Goal: Information Seeking & Learning: Learn about a topic

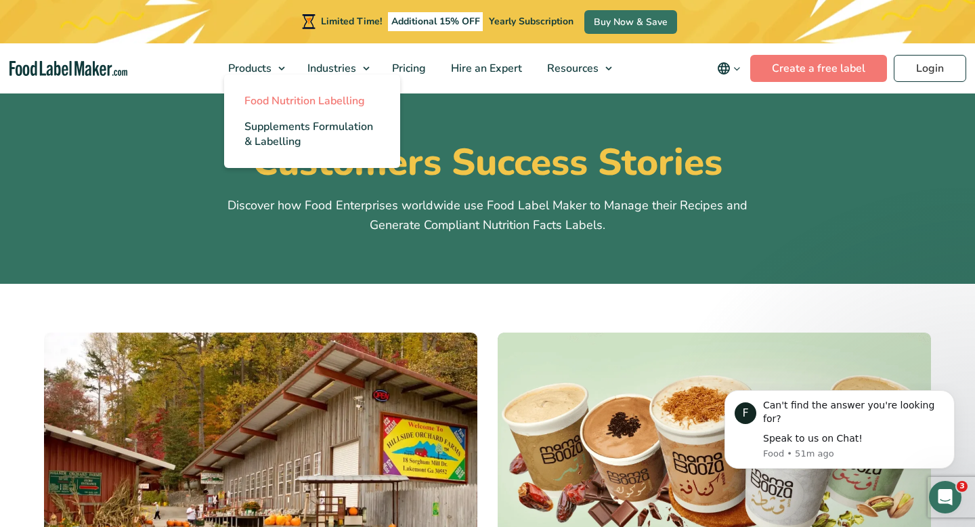
click at [274, 94] on span "Food Nutrition Labelling" at bounding box center [304, 100] width 121 height 15
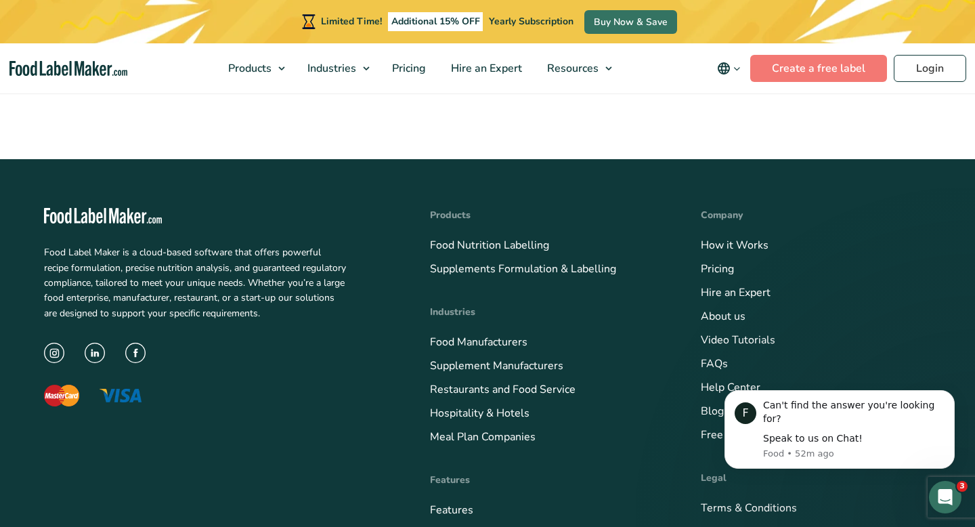
scroll to position [4593, 0]
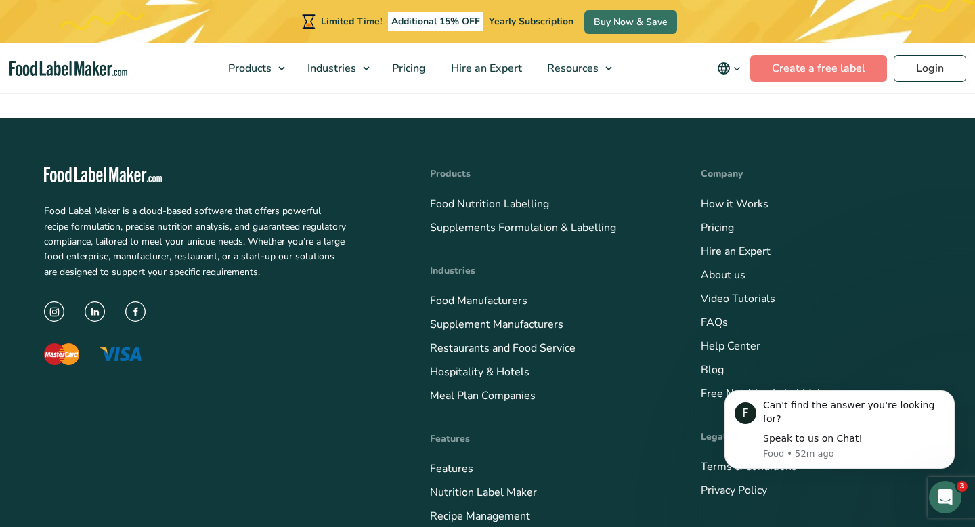
click at [58, 83] on nav "Products Food Nutrition Labelling Supplements Formulation & Labelling Industrie…" at bounding box center [487, 68] width 975 height 50
click at [46, 71] on img "main navigation" at bounding box center [68, 69] width 118 height 16
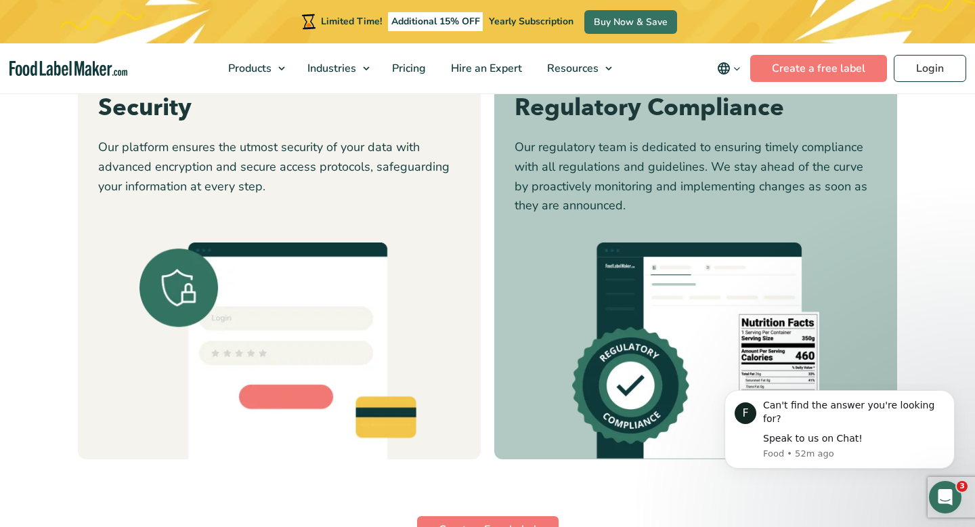
scroll to position [3687, 0]
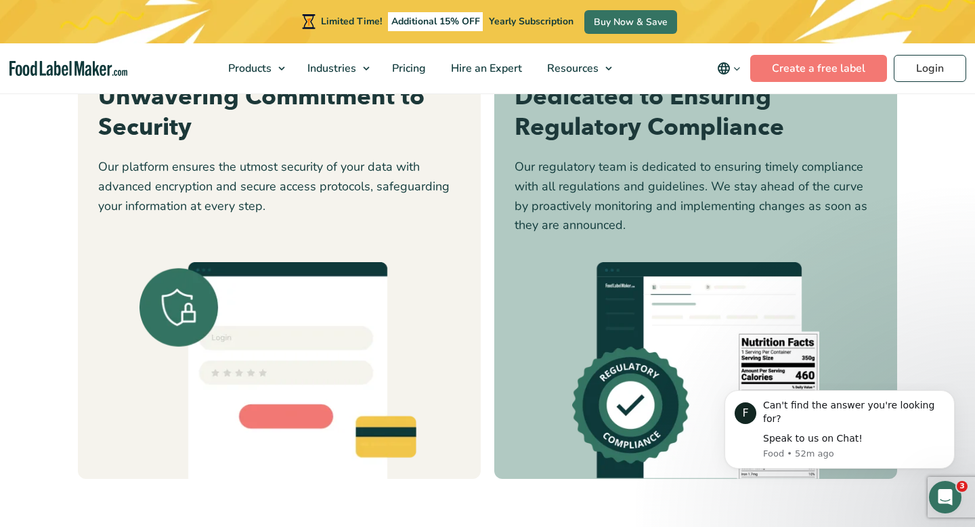
click at [477, 425] on button "2" at bounding box center [478, 422] width 7 height 7
click at [494, 423] on button "3" at bounding box center [496, 422] width 7 height 7
click at [515, 423] on button "4" at bounding box center [514, 422] width 7 height 7
click at [461, 425] on li "1" at bounding box center [461, 423] width 7 height 18
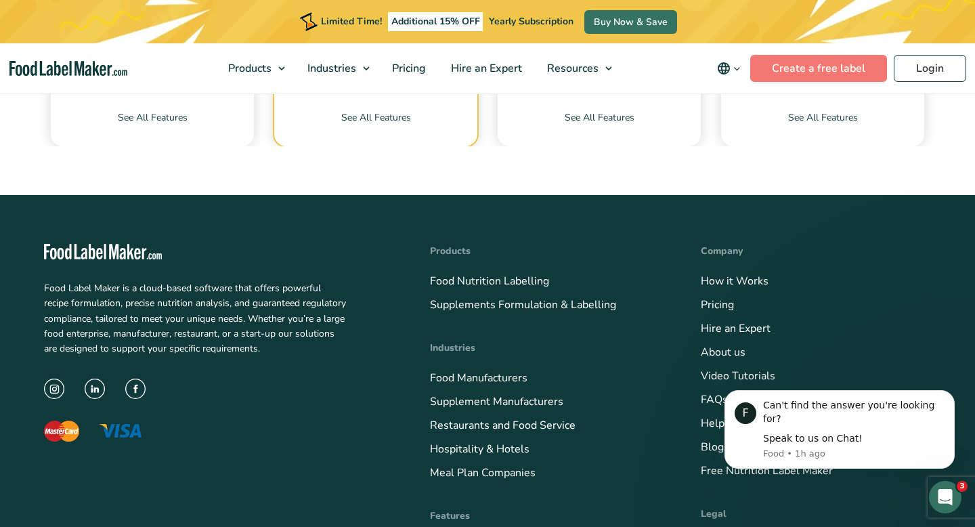
scroll to position [4795, 0]
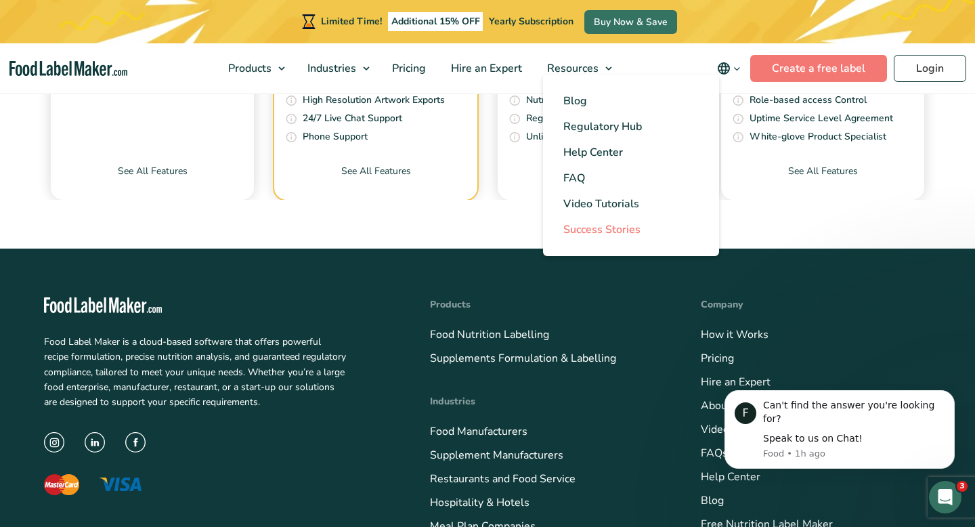
click at [611, 232] on span "Success Stories" at bounding box center [601, 229] width 77 height 15
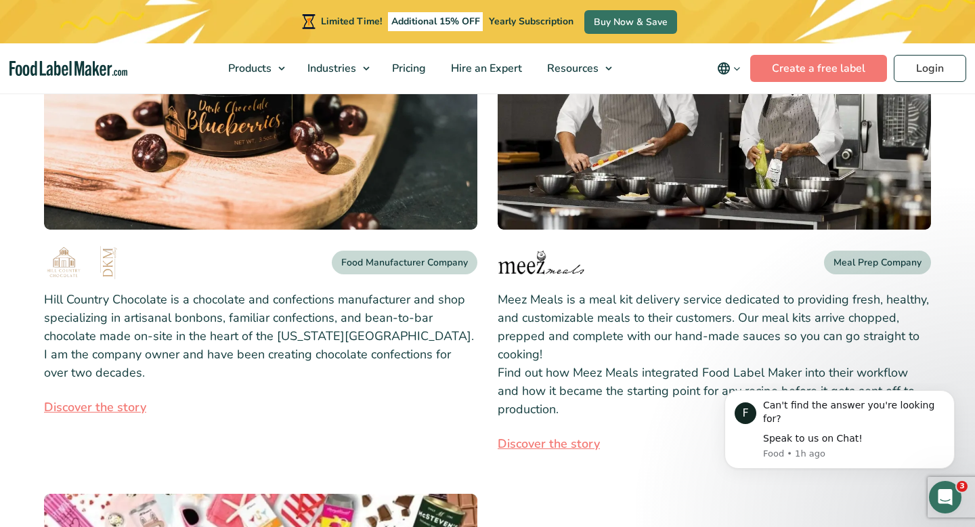
click at [94, 59] on nav "Products Food Nutrition Labelling Supplements Formulation & Labelling Industrie…" at bounding box center [487, 68] width 975 height 50
click at [96, 64] on img "main navigation" at bounding box center [68, 69] width 118 height 16
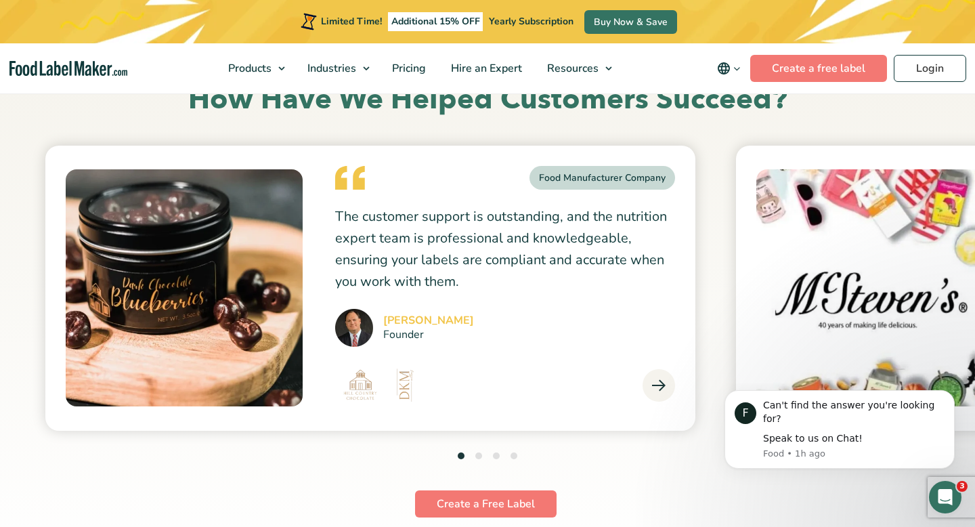
scroll to position [3631, 0]
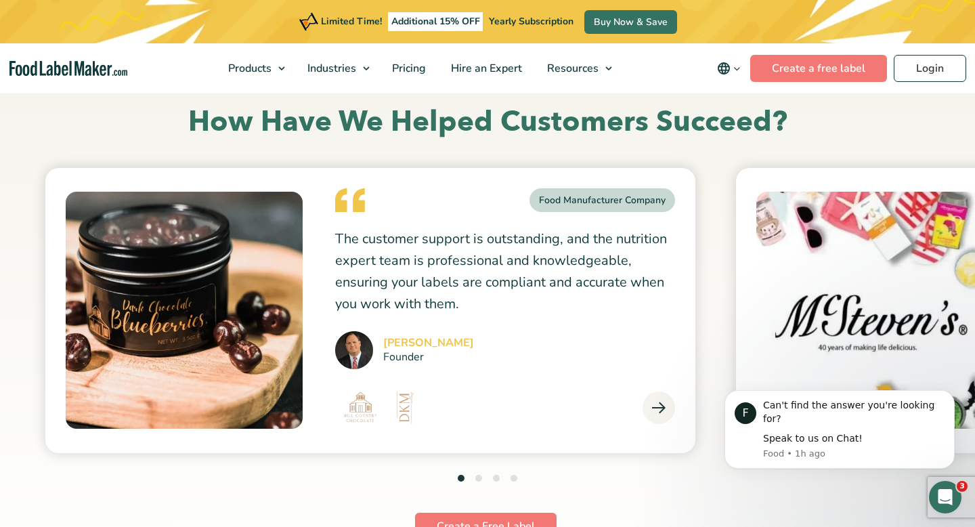
click at [528, 353] on div "Dan Mccoy Founder" at bounding box center [505, 350] width 340 height 38
click at [653, 402] on icon at bounding box center [659, 408] width 14 height 14
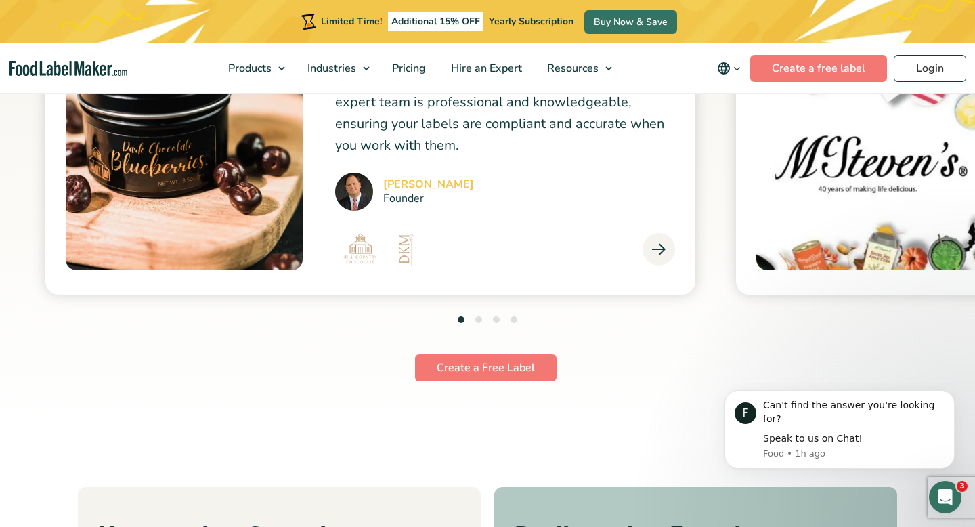
scroll to position [3791, 0]
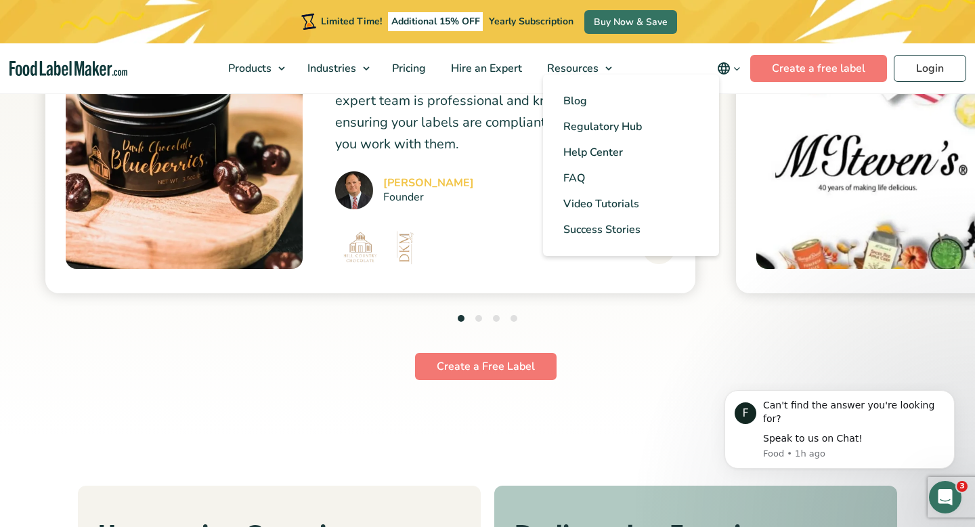
click at [602, 242] on ul "Blog Regulatory Hub Help Center FAQ Video Tutorials Success Stories" at bounding box center [631, 164] width 176 height 181
click at [602, 234] on span "Success Stories" at bounding box center [601, 229] width 77 height 15
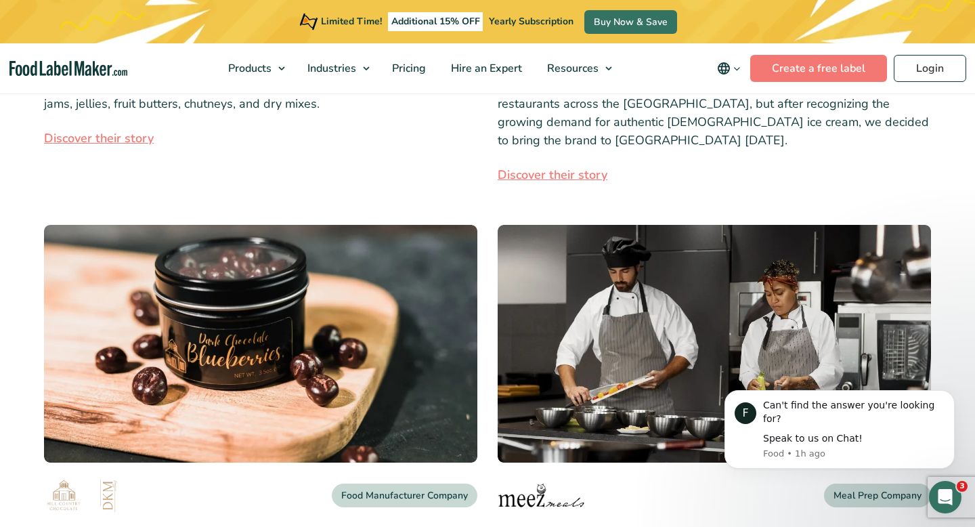
scroll to position [201, 0]
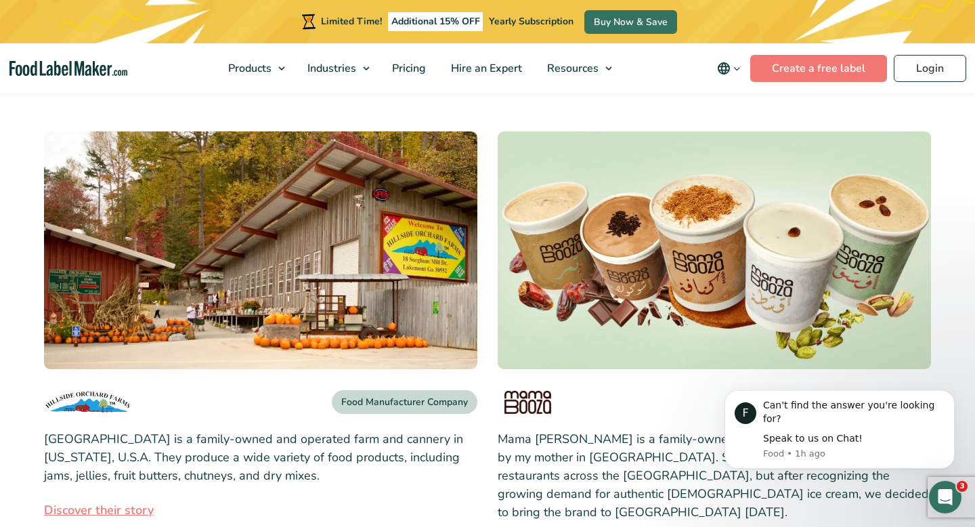
click at [43, 70] on img "main navigation" at bounding box center [68, 69] width 118 height 16
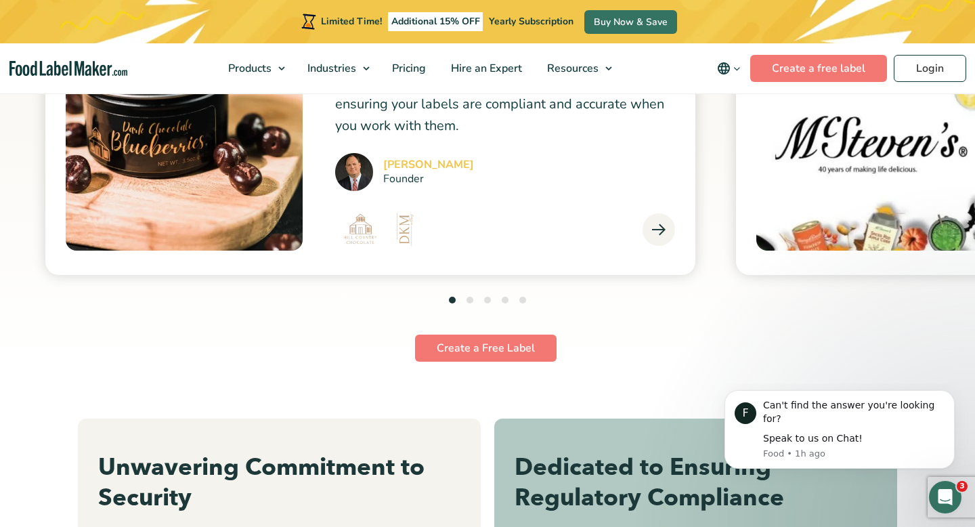
scroll to position [3810, 0]
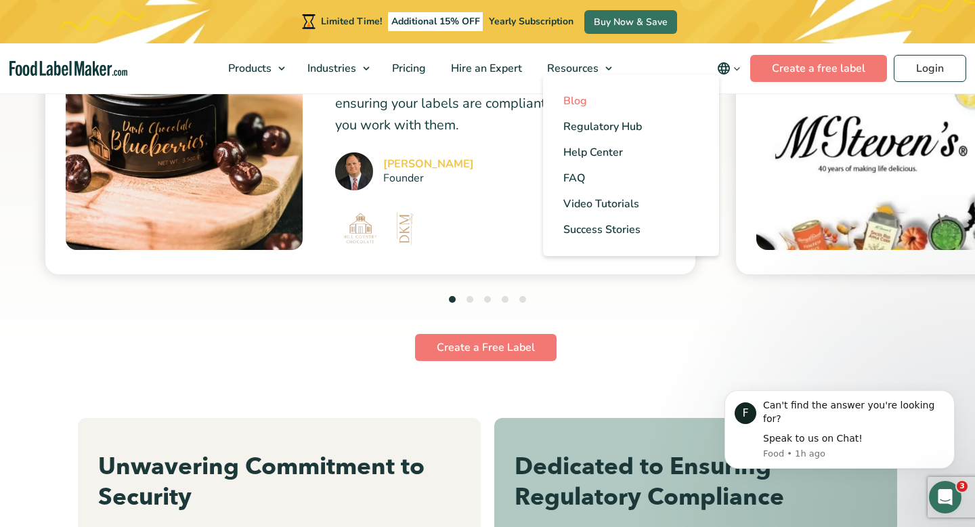
click at [584, 107] on span "Blog" at bounding box center [575, 100] width 24 height 15
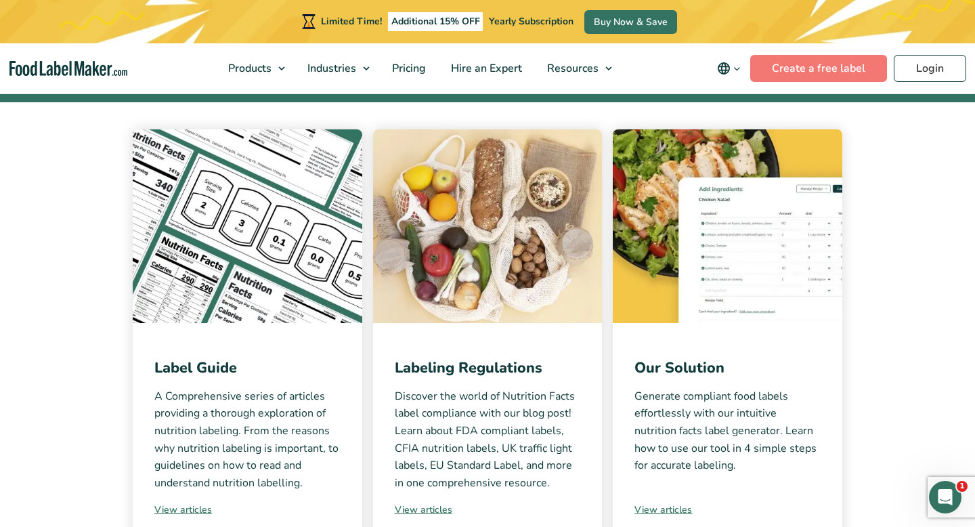
click at [247, 411] on p "A Comprehensive series of articles providing a thorough exploration of nutritio…" at bounding box center [247, 440] width 186 height 104
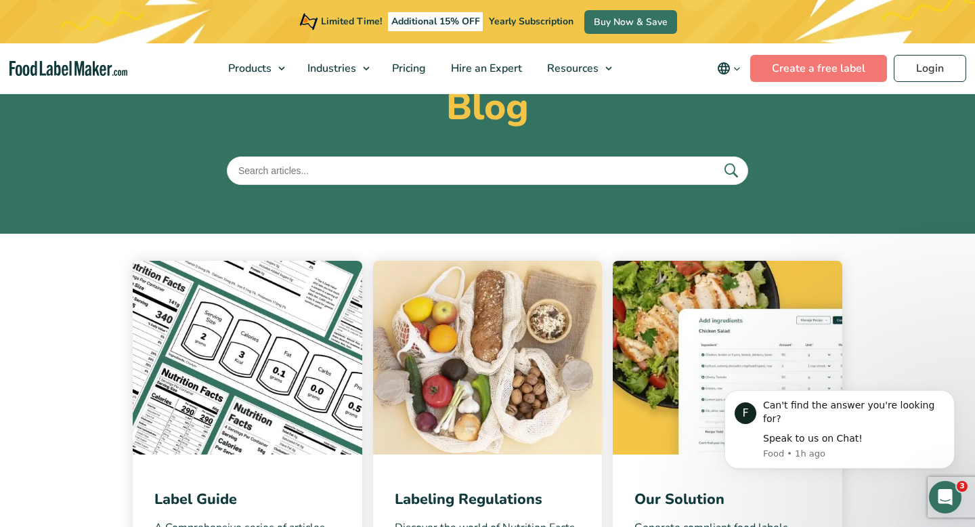
scroll to position [85, 0]
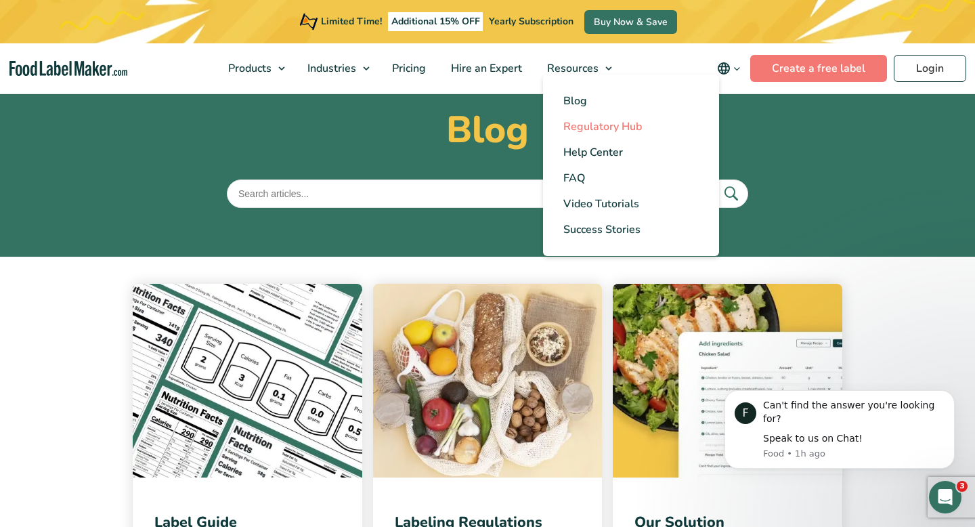
click at [583, 122] on span "Regulatory Hub" at bounding box center [602, 126] width 79 height 15
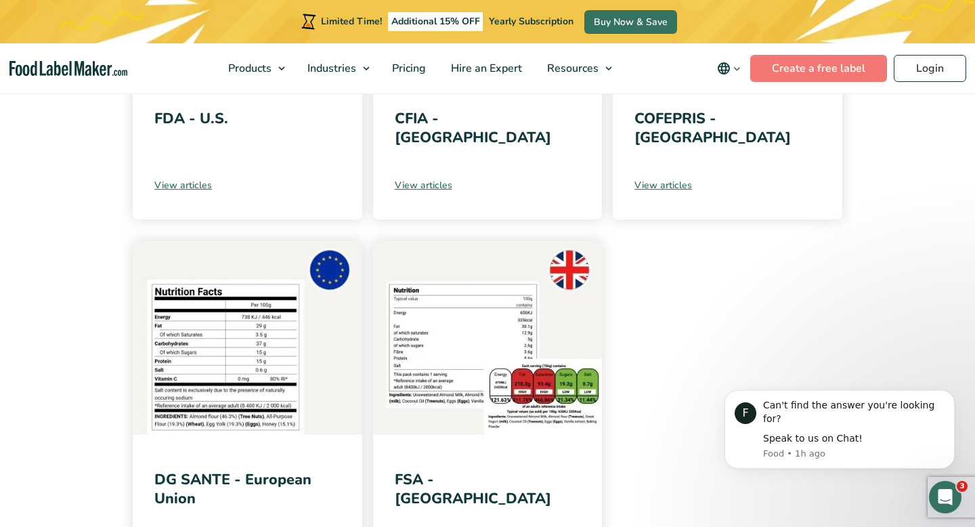
click at [94, 73] on img "main navigation" at bounding box center [68, 69] width 118 height 16
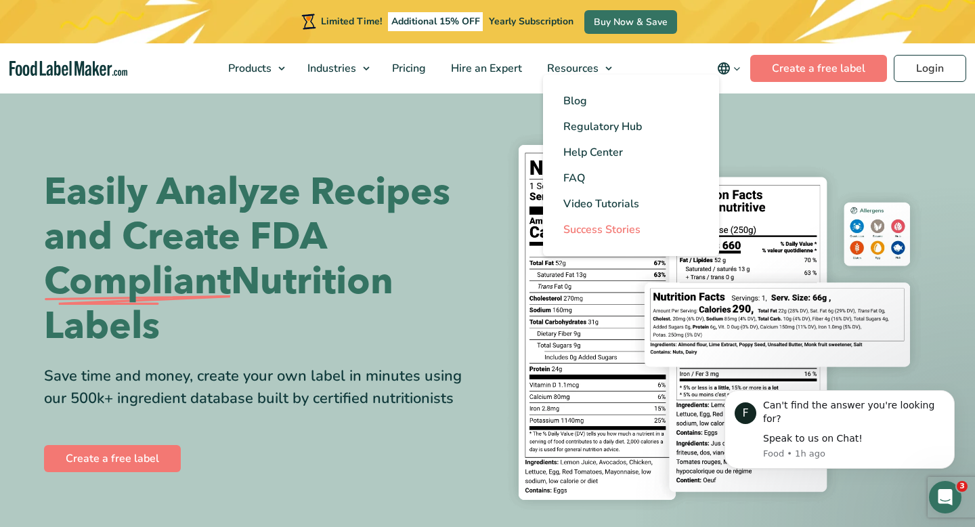
click at [611, 230] on span "Success Stories" at bounding box center [601, 229] width 77 height 15
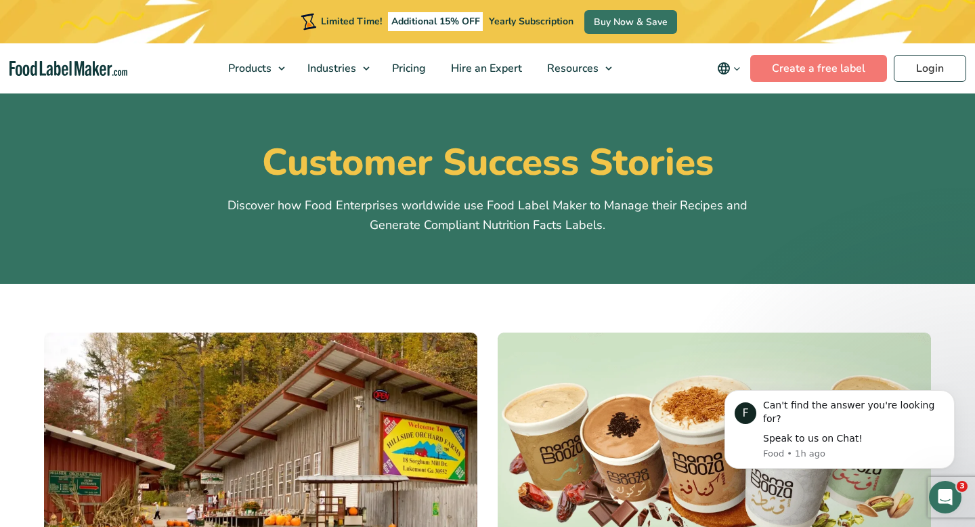
click at [80, 72] on img "main navigation" at bounding box center [68, 69] width 118 height 16
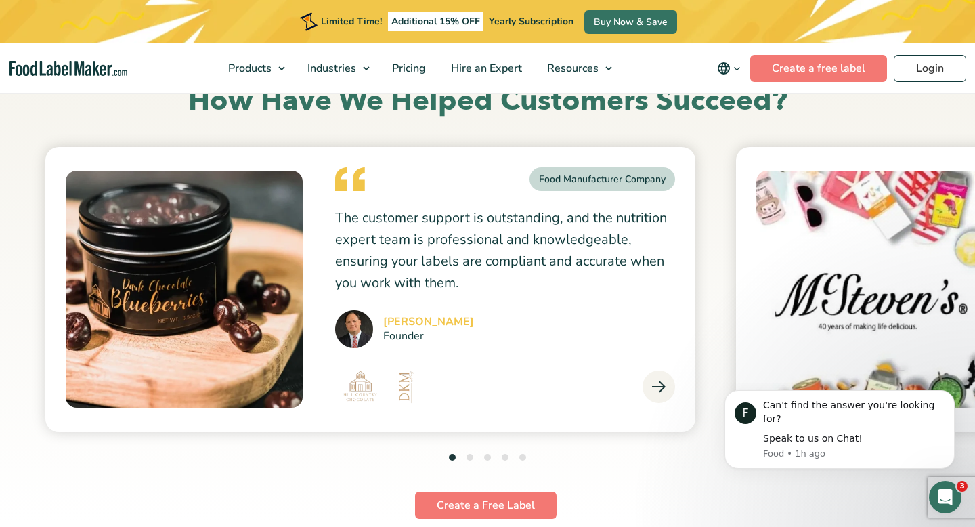
scroll to position [3631, 0]
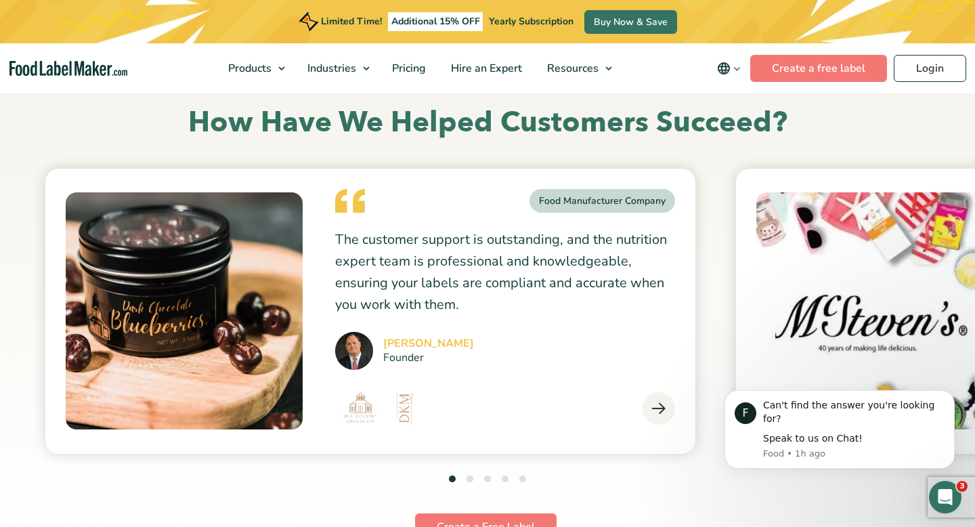
click at [523, 477] on button "5" at bounding box center [522, 478] width 7 height 7
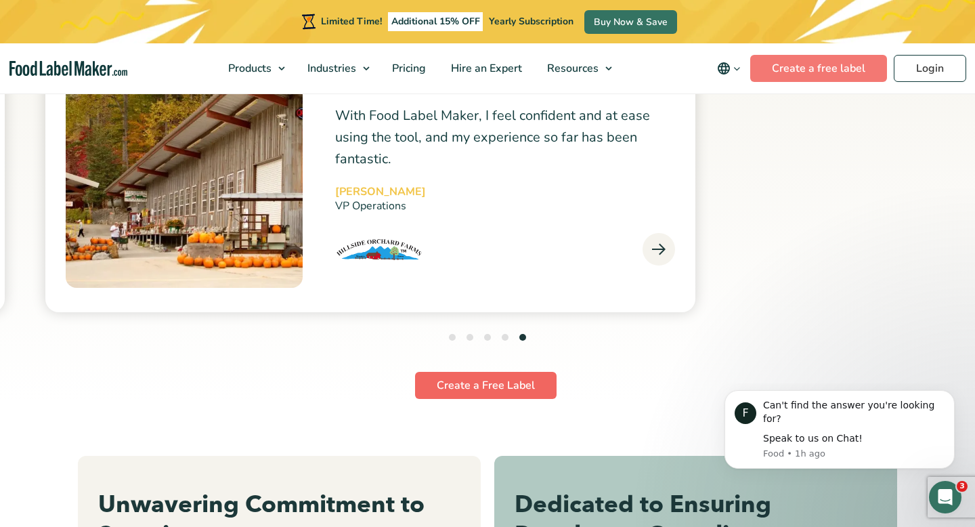
scroll to position [3773, 0]
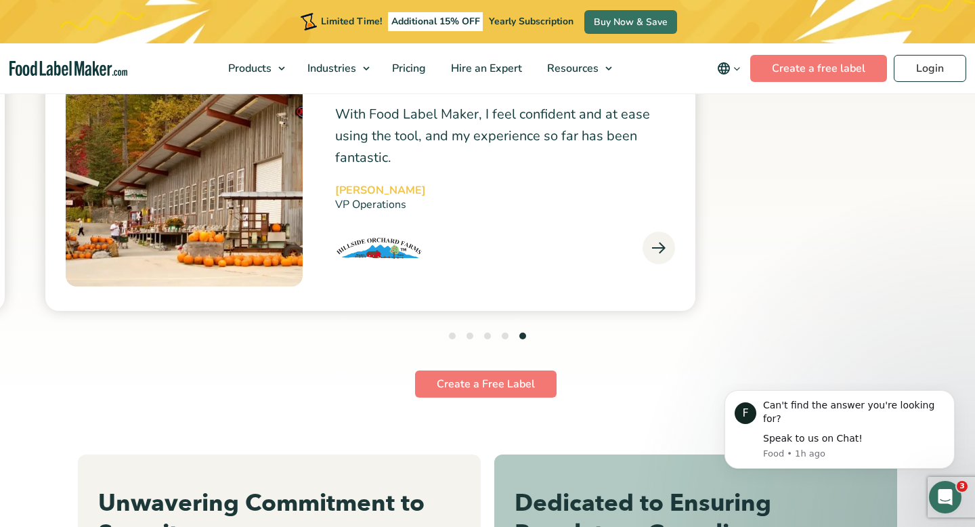
click at [523, 259] on div at bounding box center [505, 248] width 340 height 33
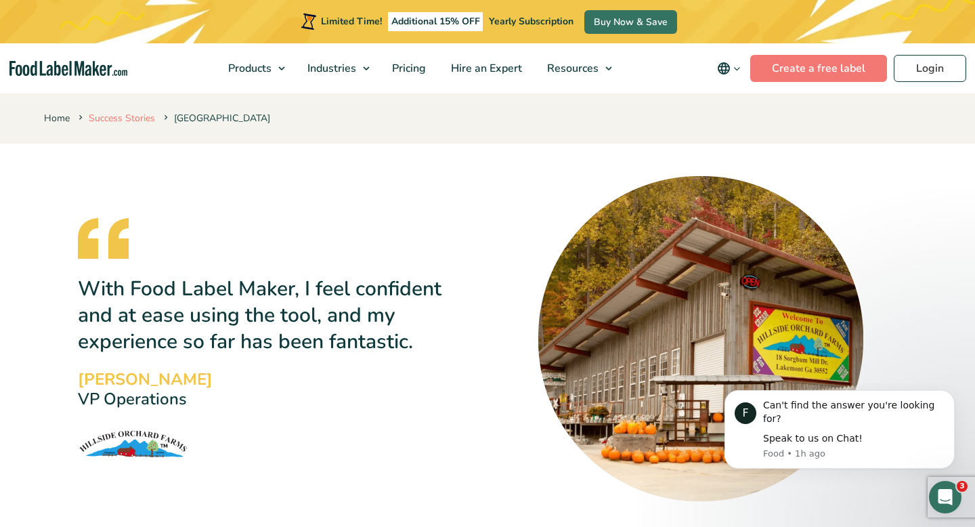
click at [137, 114] on link "Success Stories" at bounding box center [122, 118] width 66 height 13
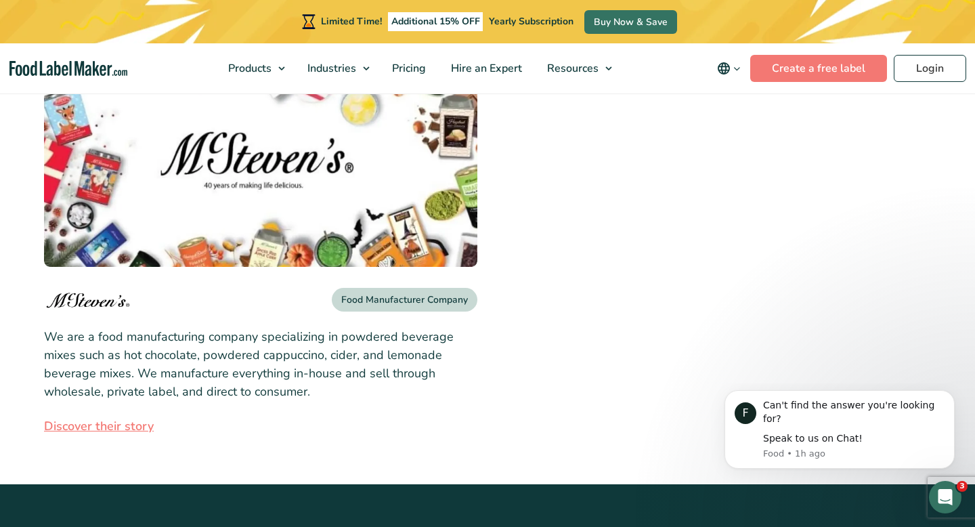
scroll to position [519, 0]
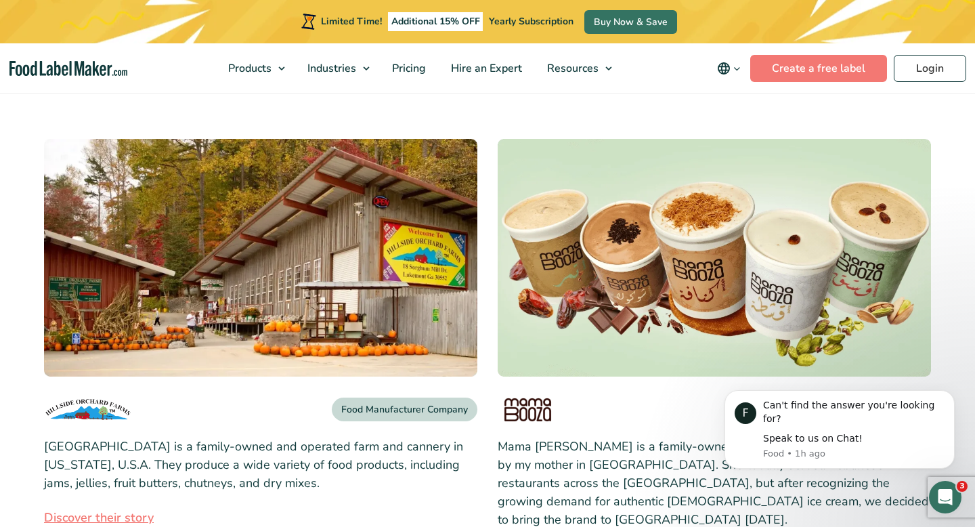
scroll to position [201, 0]
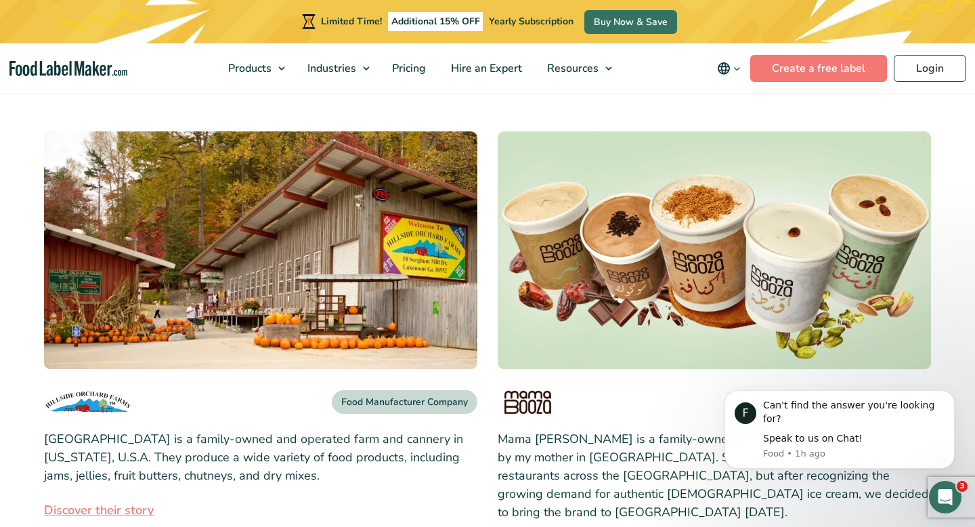
click at [392, 210] on img at bounding box center [260, 250] width 433 height 238
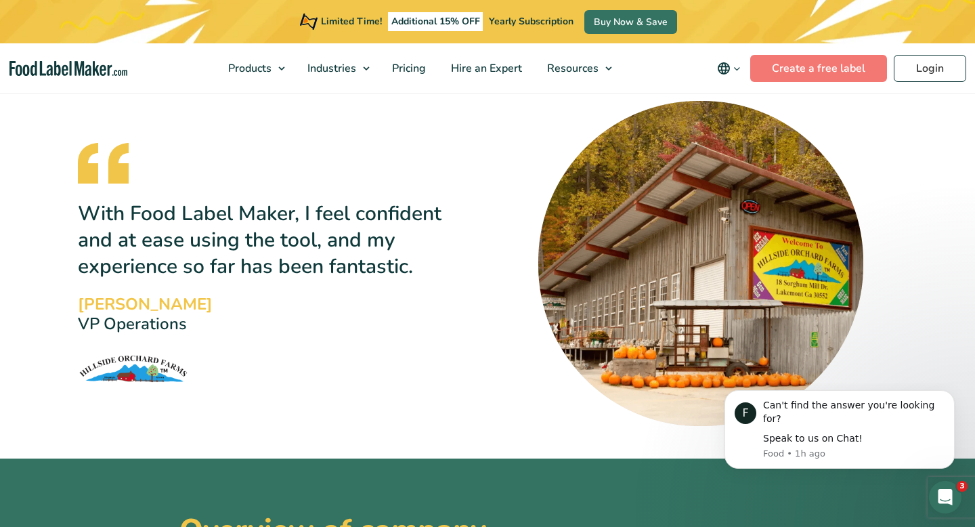
scroll to position [55, 0]
